Goal: Transaction & Acquisition: Purchase product/service

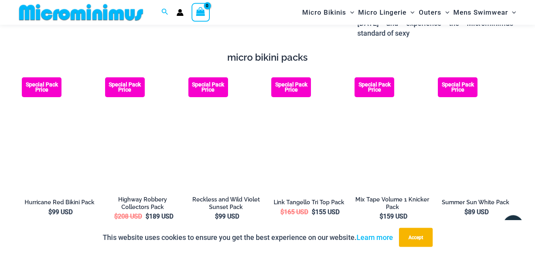
scroll to position [1285, 0]
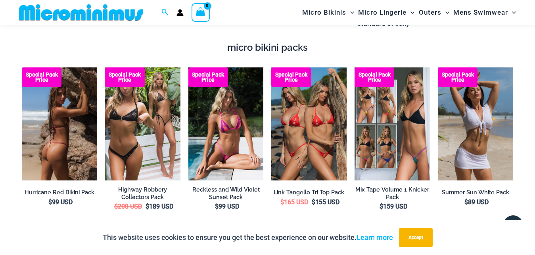
click at [62, 121] on img at bounding box center [59, 123] width 75 height 113
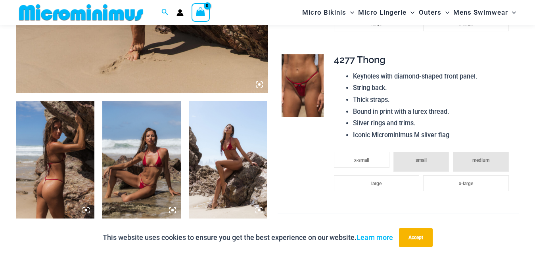
scroll to position [236, 0]
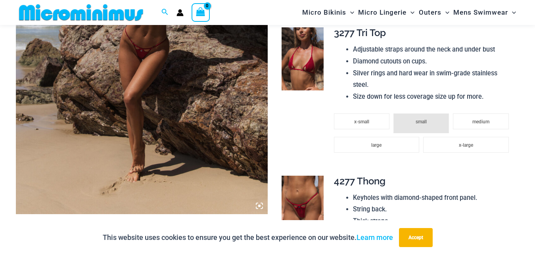
click at [309, 69] on img at bounding box center [303, 58] width 42 height 63
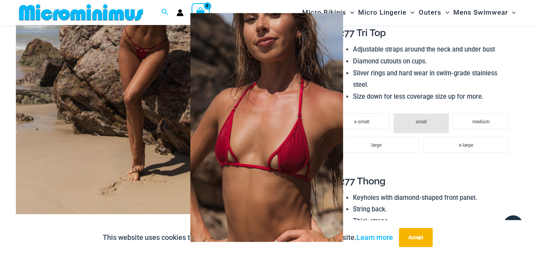
click at [471, 136] on div at bounding box center [267, 127] width 535 height 255
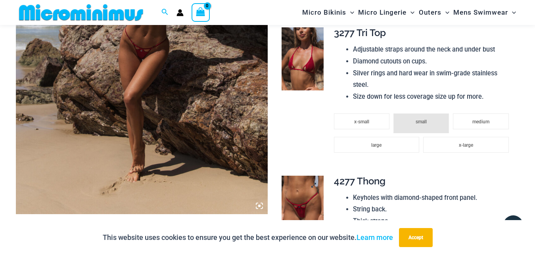
click at [299, 209] on img at bounding box center [303, 207] width 42 height 63
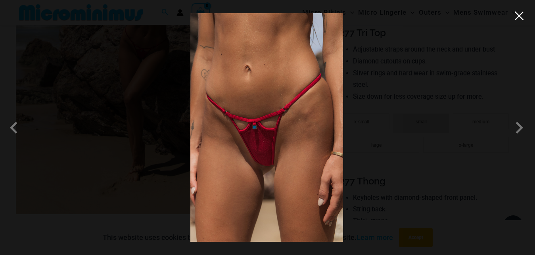
click at [519, 17] on button "Close" at bounding box center [519, 16] width 12 height 12
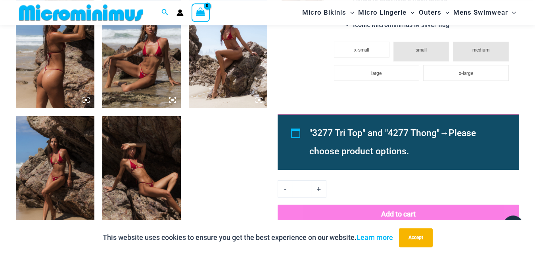
scroll to position [478, 0]
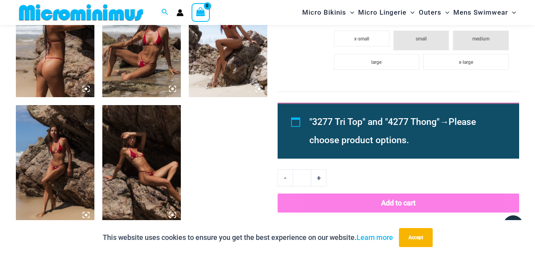
click at [151, 55] on img at bounding box center [141, 38] width 79 height 118
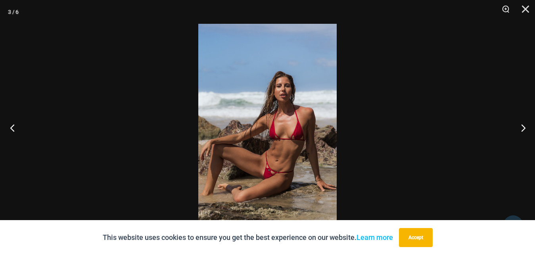
click at [18, 129] on button "Previous" at bounding box center [15, 128] width 30 height 40
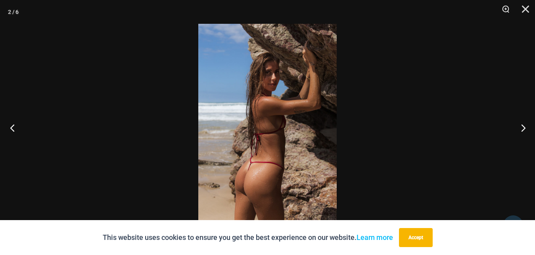
click at [18, 129] on button "Previous" at bounding box center [15, 128] width 30 height 40
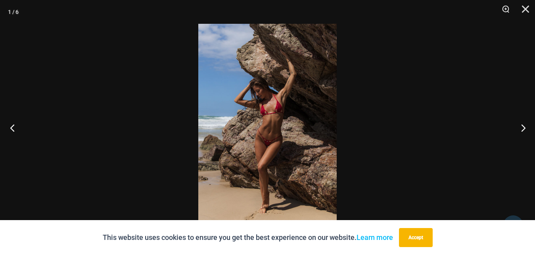
click at [18, 129] on button "Previous" at bounding box center [15, 128] width 30 height 40
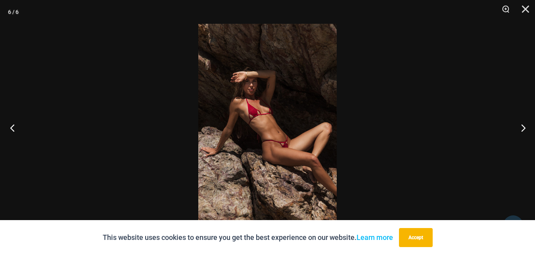
click at [18, 129] on button "Previous" at bounding box center [15, 128] width 30 height 40
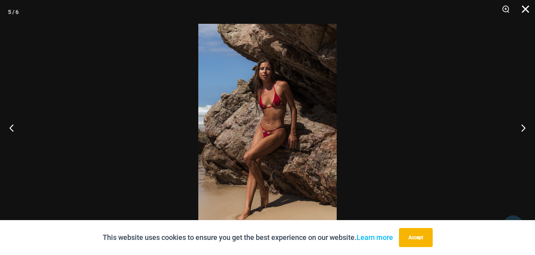
click at [524, 9] on button "Close" at bounding box center [523, 12] width 20 height 24
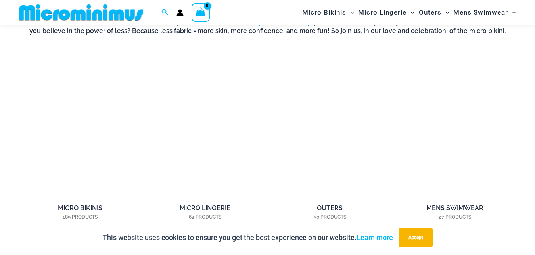
scroll to position [23, 0]
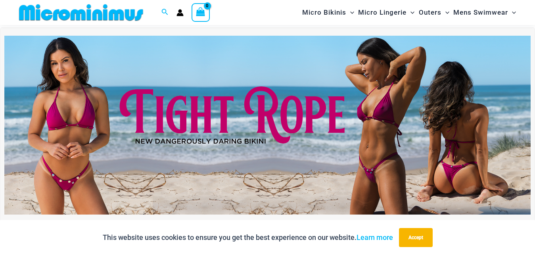
click at [311, 100] on img at bounding box center [267, 125] width 526 height 179
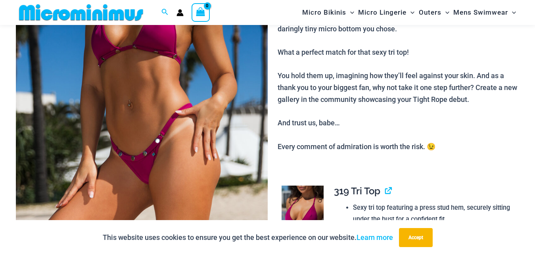
scroll to position [317, 0]
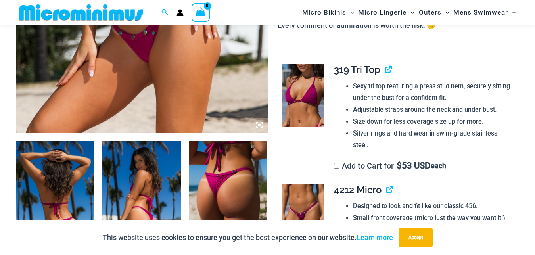
click at [318, 94] on img at bounding box center [303, 95] width 42 height 63
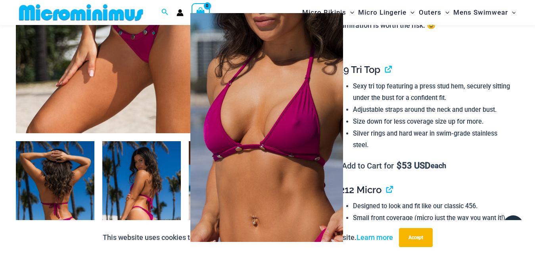
click at [523, 103] on div at bounding box center [267, 127] width 535 height 255
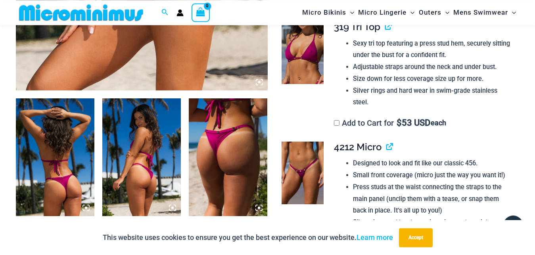
scroll to position [397, 0]
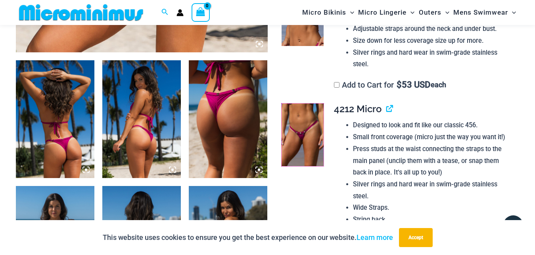
click at [317, 118] on link at bounding box center [303, 135] width 42 height 63
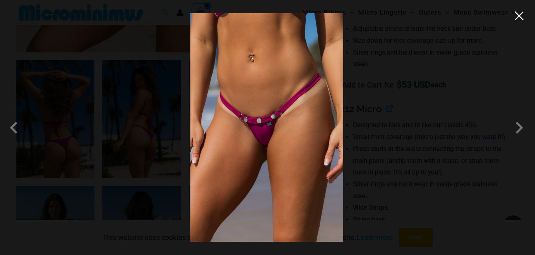
click at [522, 18] on button "Close" at bounding box center [519, 16] width 12 height 12
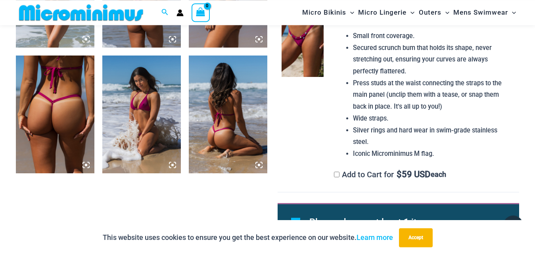
scroll to position [681, 0]
